Goal: Download file/media

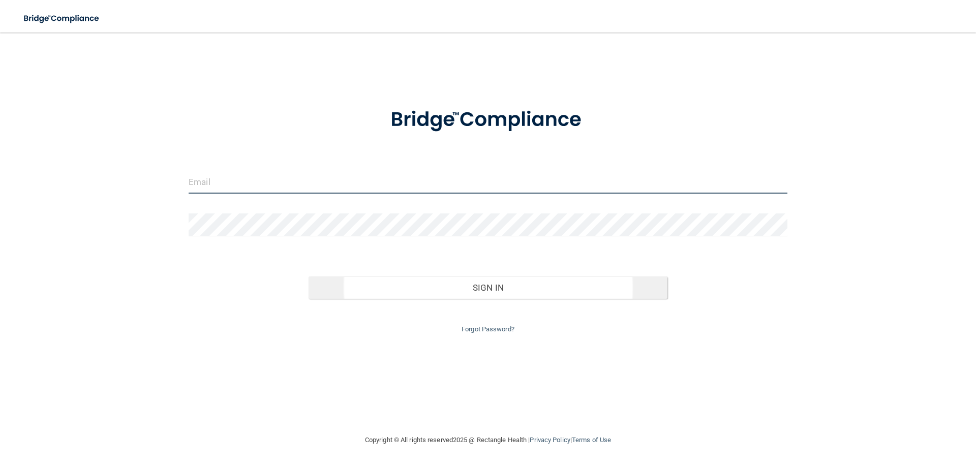
type input "[EMAIL_ADDRESS][DOMAIN_NAME]"
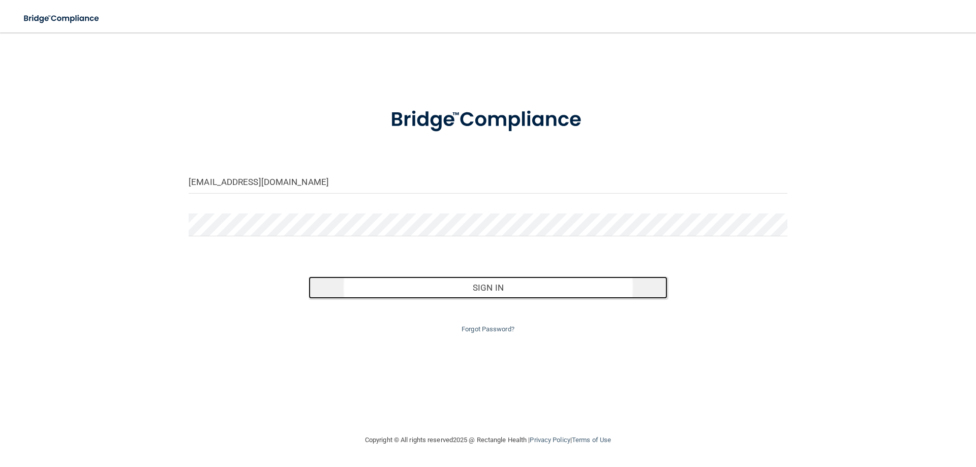
click at [398, 278] on button "Sign In" at bounding box center [488, 288] width 359 height 22
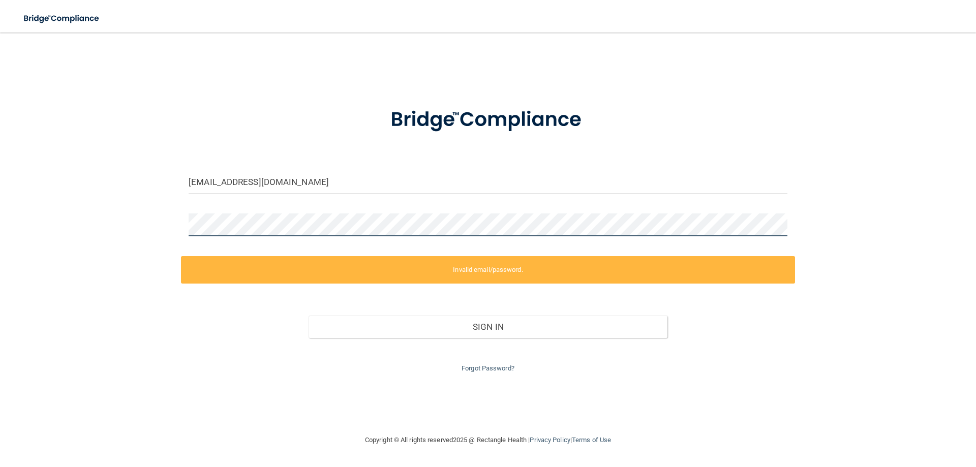
click at [141, 239] on div "[EMAIL_ADDRESS][DOMAIN_NAME] Invalid email/password. You don't have permission …" at bounding box center [487, 233] width 935 height 381
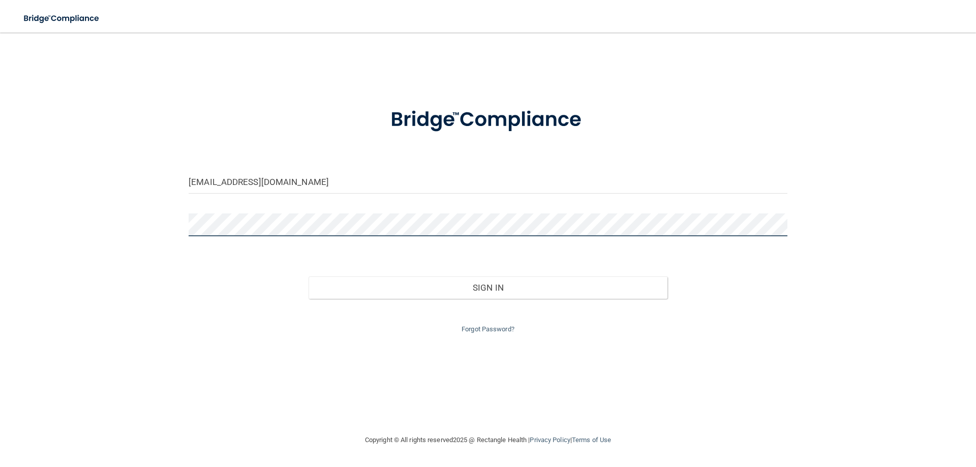
click at [309, 277] on button "Sign In" at bounding box center [488, 288] width 359 height 22
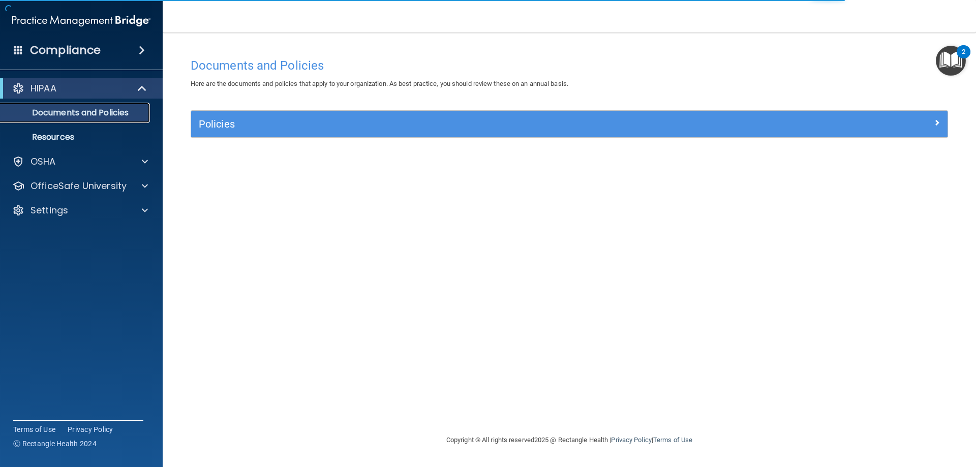
click at [67, 119] on link "Documents and Policies" at bounding box center [70, 113] width 160 height 20
click at [83, 111] on p "Documents and Policies" at bounding box center [76, 113] width 139 height 10
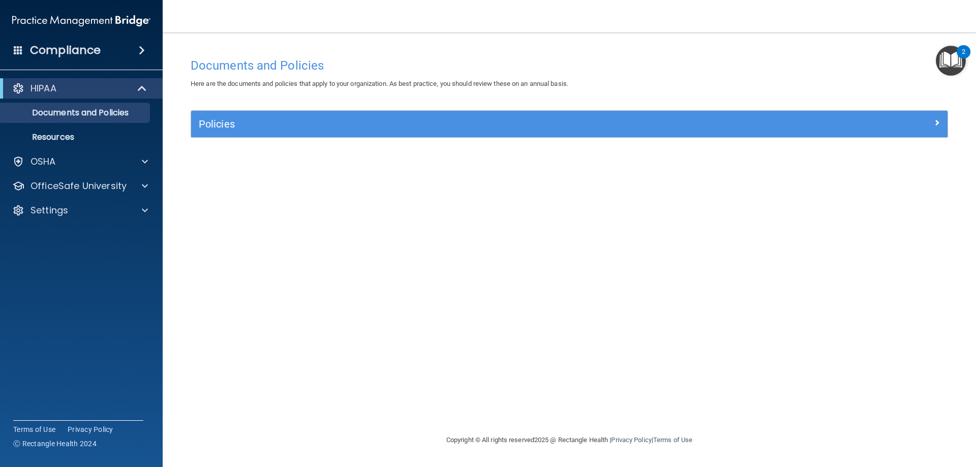
click at [950, 65] on img "Open Resource Center, 2 new notifications" at bounding box center [951, 61] width 30 height 30
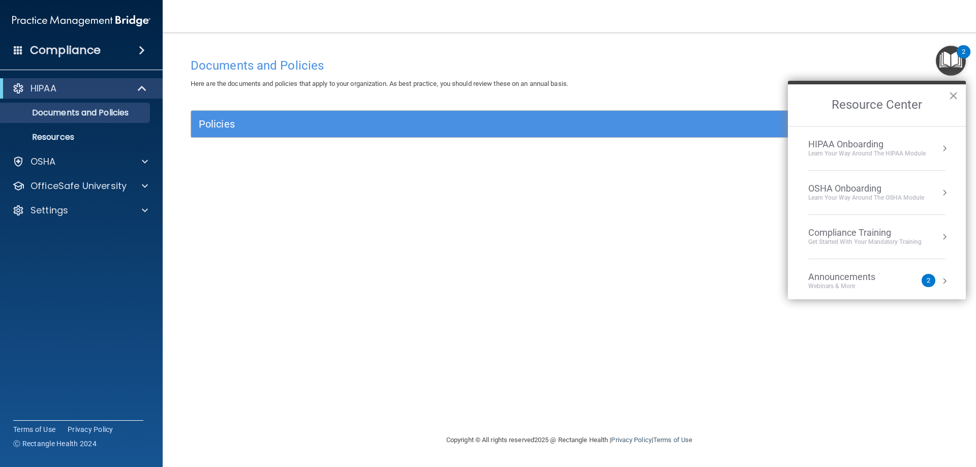
click at [364, 275] on div "Documents and Policies Here are the documents and policies that apply to your o…" at bounding box center [569, 243] width 773 height 381
click at [74, 155] on div "OSHA" at bounding box center [81, 161] width 163 height 20
click at [139, 162] on div at bounding box center [143, 162] width 25 height 12
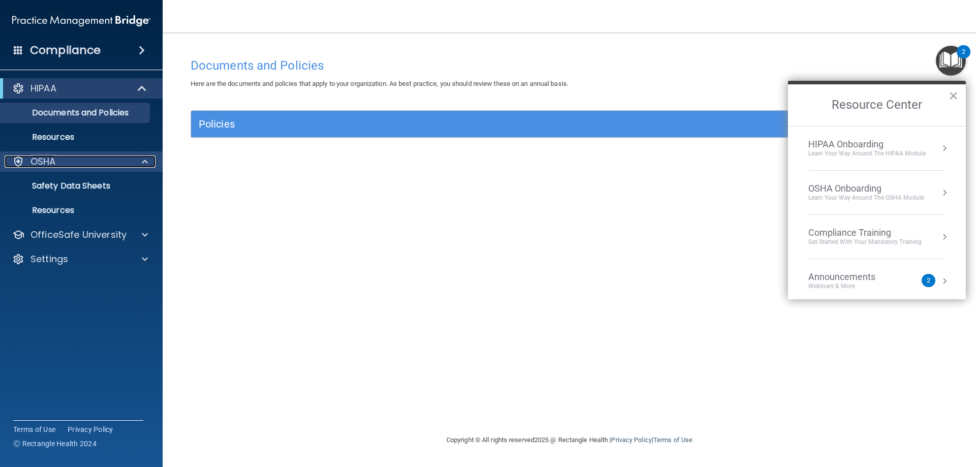
click at [59, 160] on div "OSHA" at bounding box center [68, 162] width 126 height 12
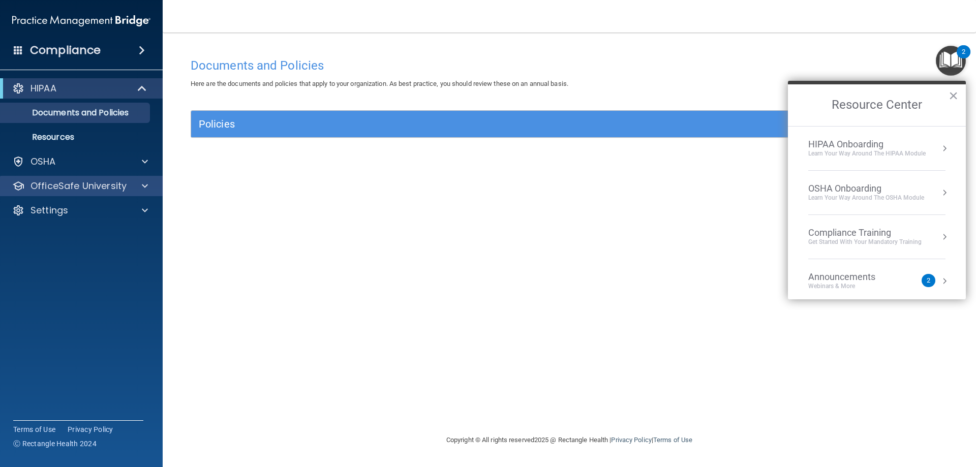
click at [74, 194] on div "OfficeSafe University" at bounding box center [81, 186] width 163 height 20
click at [79, 184] on p "OfficeSafe University" at bounding box center [79, 186] width 96 height 12
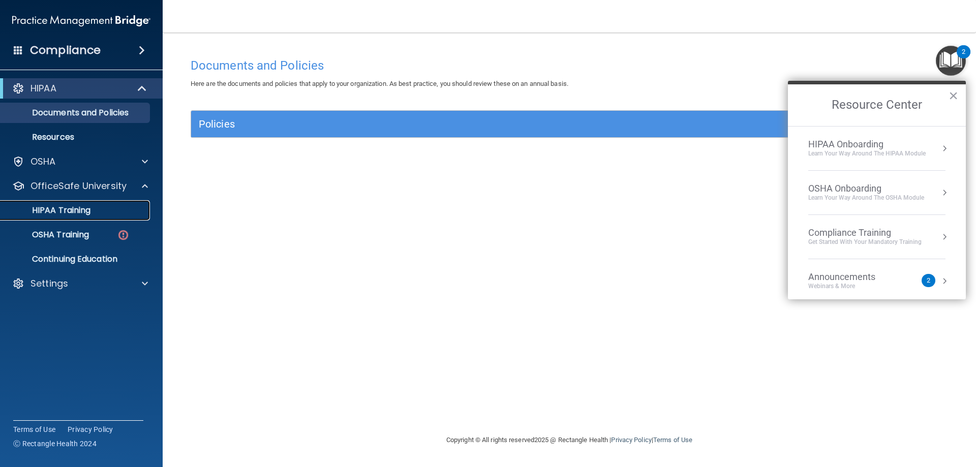
click at [71, 206] on p "HIPAA Training" at bounding box center [49, 210] width 84 height 10
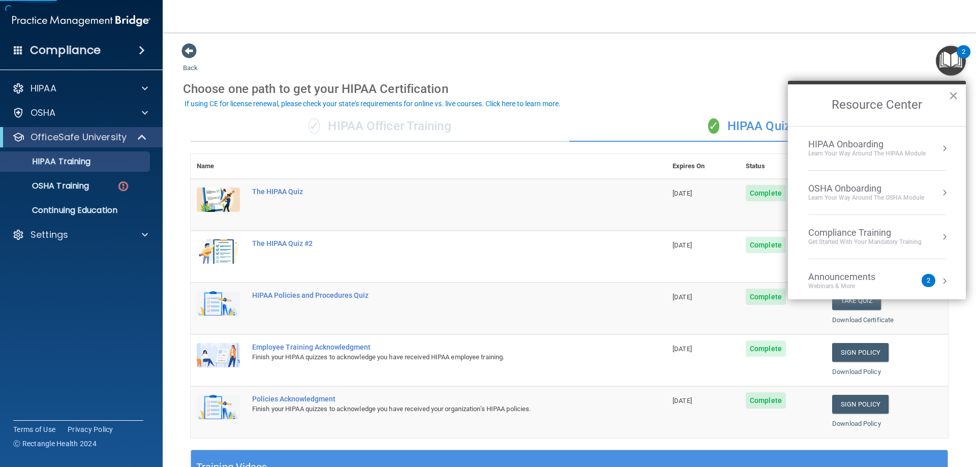
click at [955, 95] on button "×" at bounding box center [954, 95] width 10 height 16
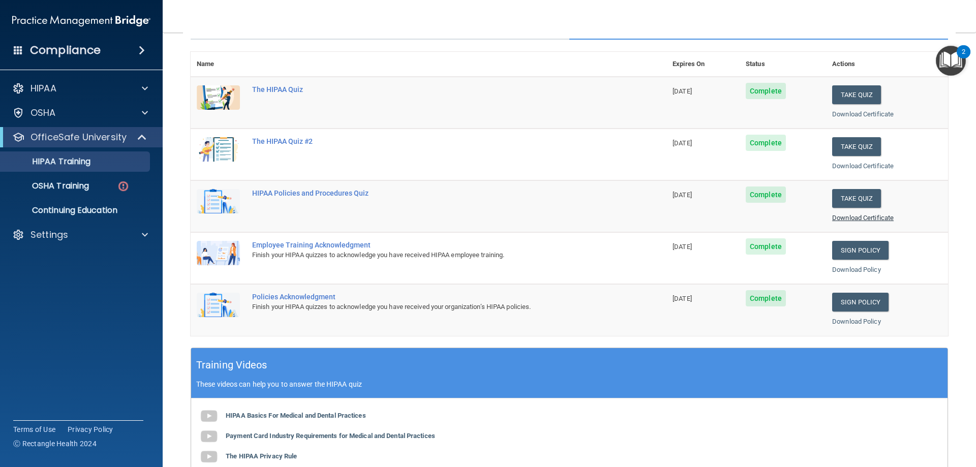
scroll to position [102, 0]
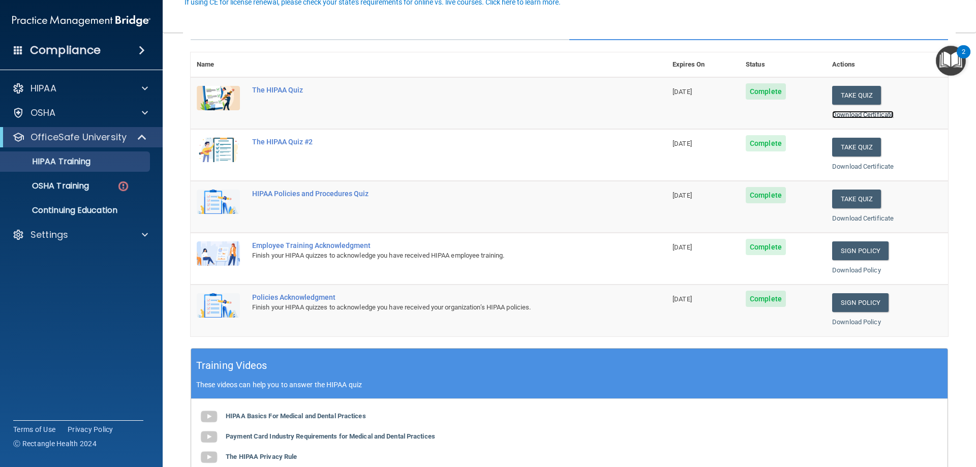
click at [845, 118] on link "Download Certificate" at bounding box center [863, 115] width 62 height 8
click at [852, 162] on div "Download Certificate" at bounding box center [887, 167] width 110 height 12
click at [852, 167] on link "Download Certificate" at bounding box center [863, 167] width 62 height 8
click at [853, 221] on link "Download Certificate" at bounding box center [863, 219] width 62 height 8
